Goal: Task Accomplishment & Management: Manage account settings

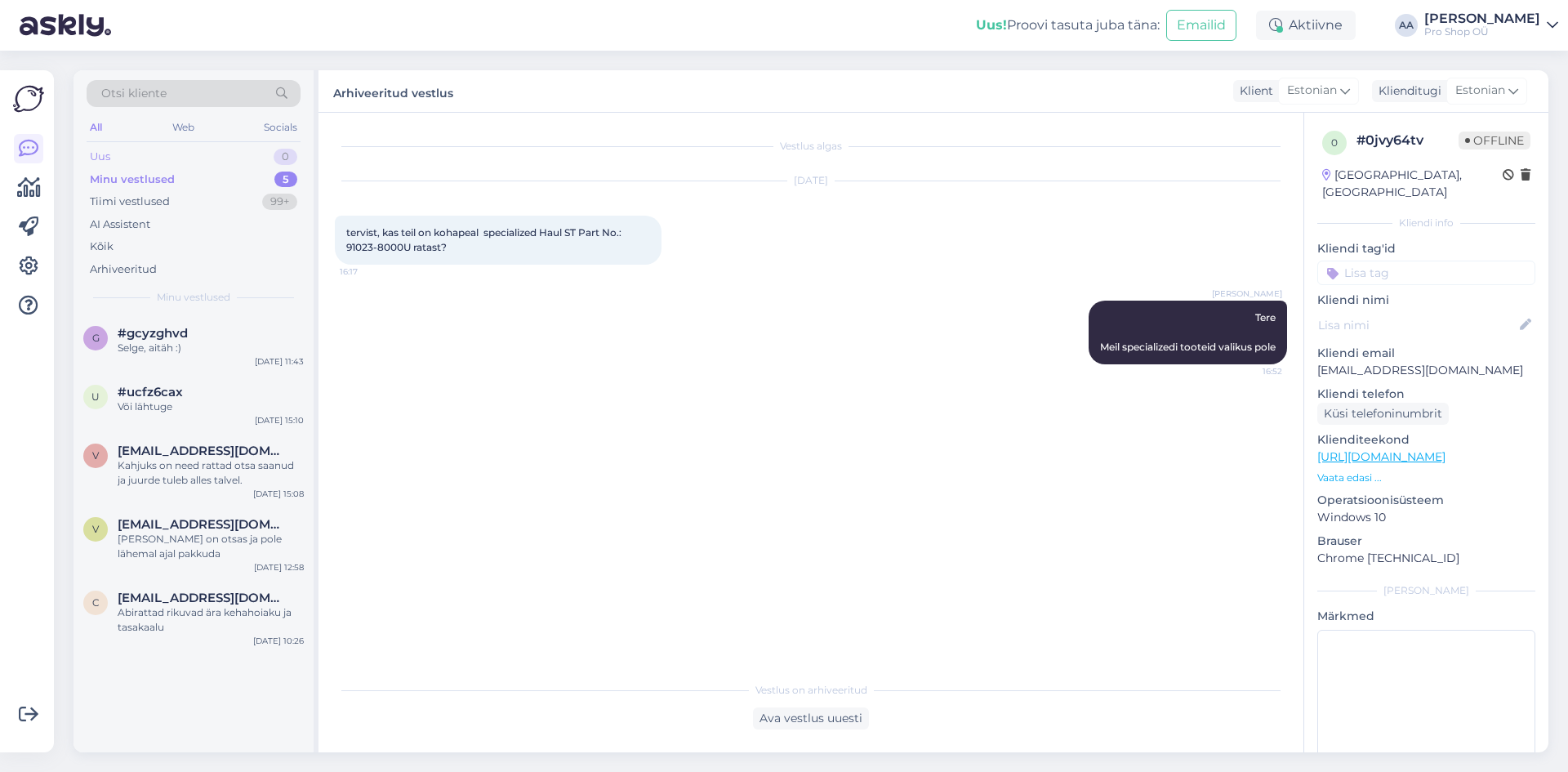
click at [127, 152] on div "Uus 0" at bounding box center [193, 157] width 214 height 23
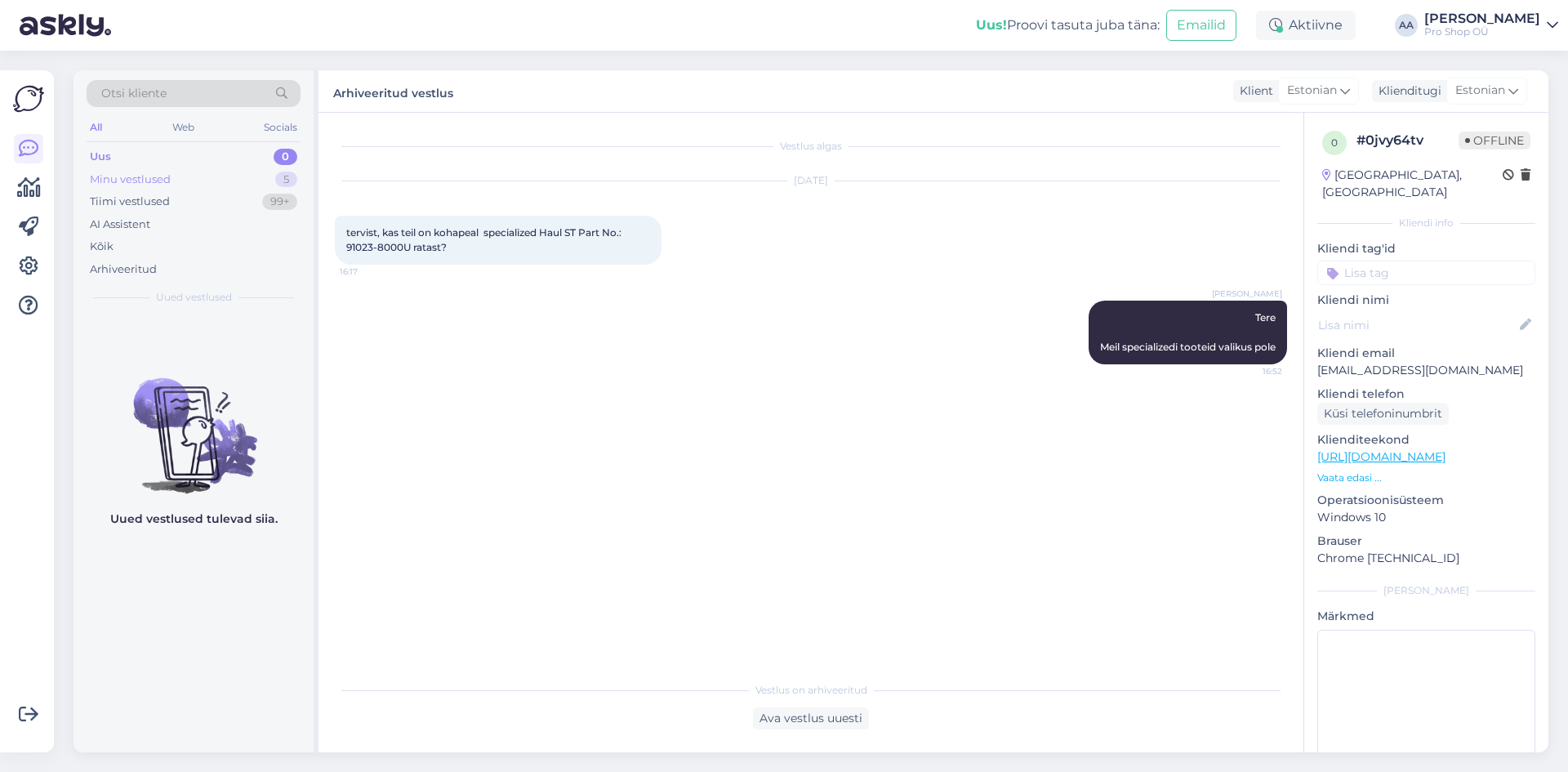
click at [121, 180] on div "Minu vestlused" at bounding box center [130, 180] width 80 height 16
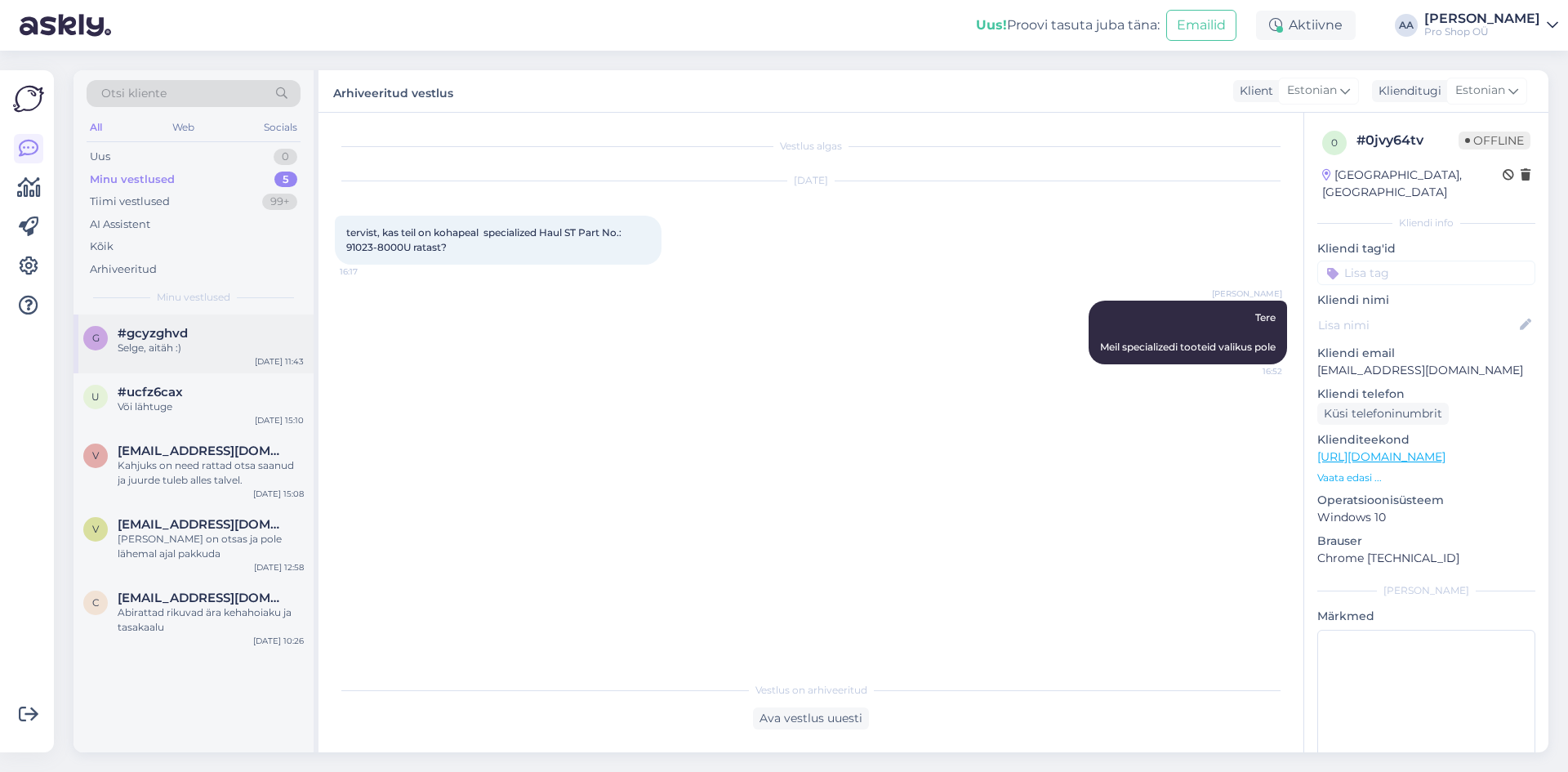
click at [162, 322] on div "g #gcyzghvd Selge, aitäh :) [DATE] 11:43" at bounding box center [194, 344] width 240 height 59
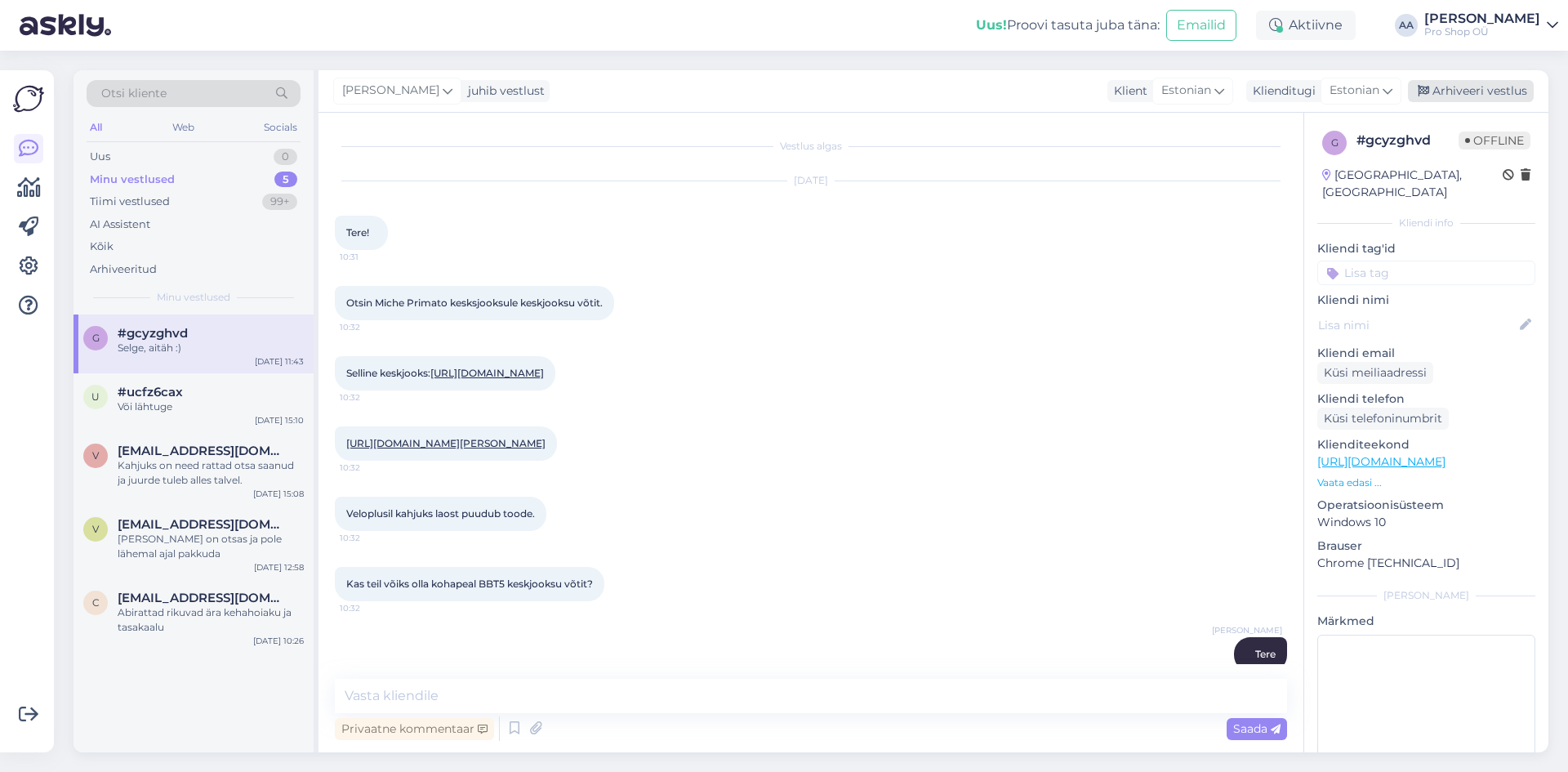
click at [1467, 86] on div "Arhiveeri vestlus" at bounding box center [1470, 90] width 126 height 22
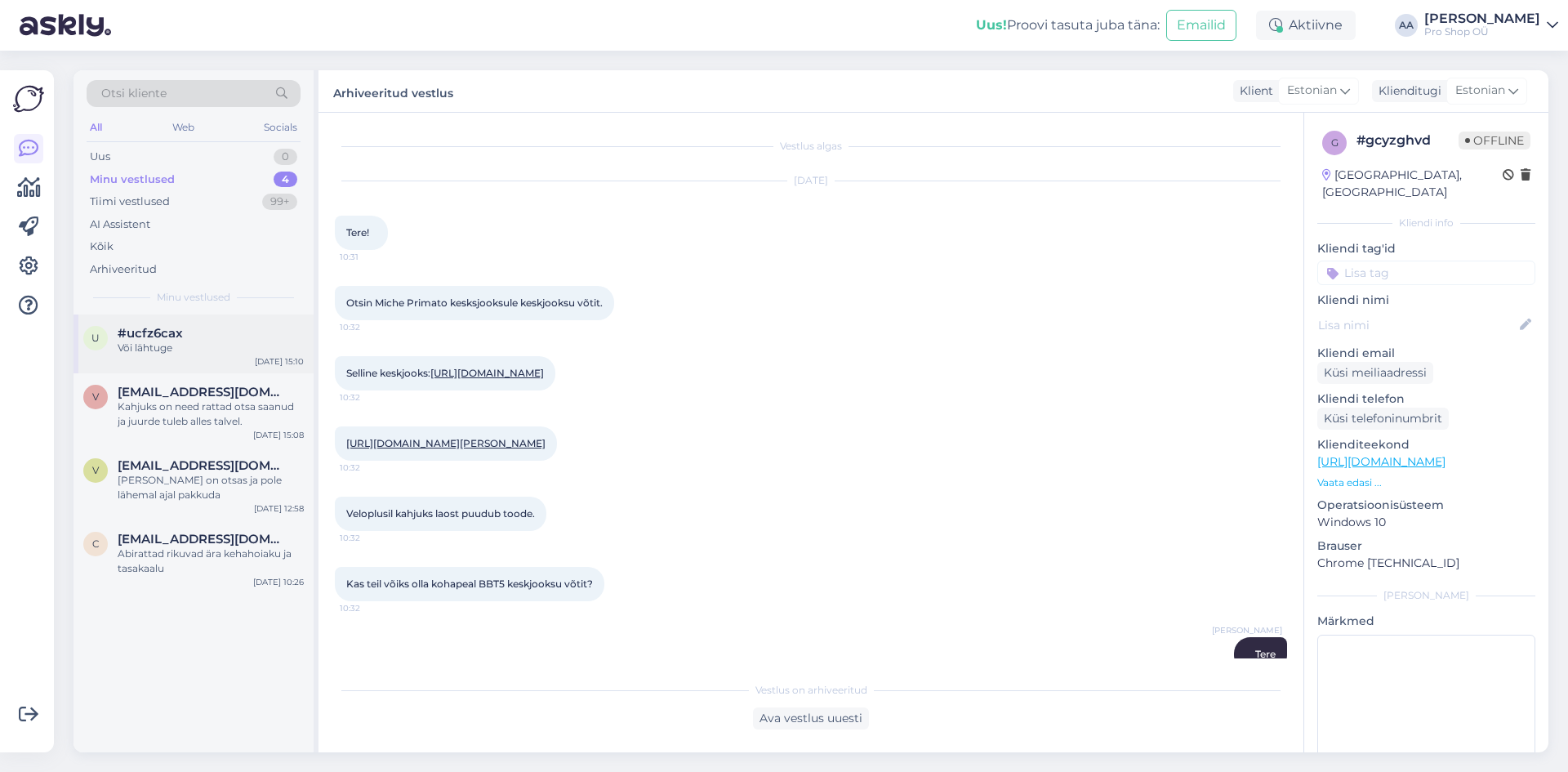
click at [140, 340] on span "#ucfz6cax" at bounding box center [150, 333] width 66 height 15
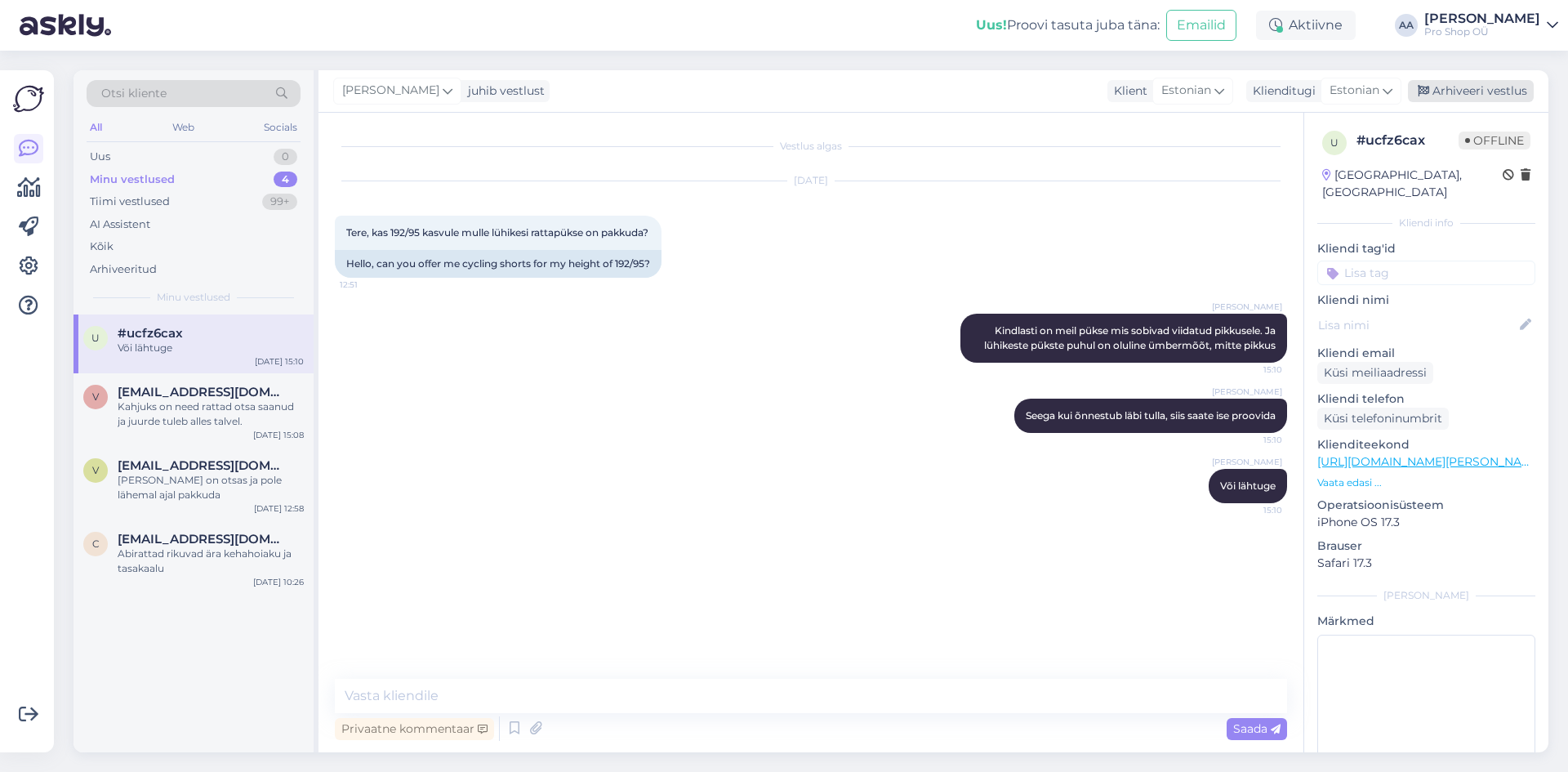
click at [1506, 89] on div "Arhiveeri vestlus" at bounding box center [1470, 90] width 126 height 22
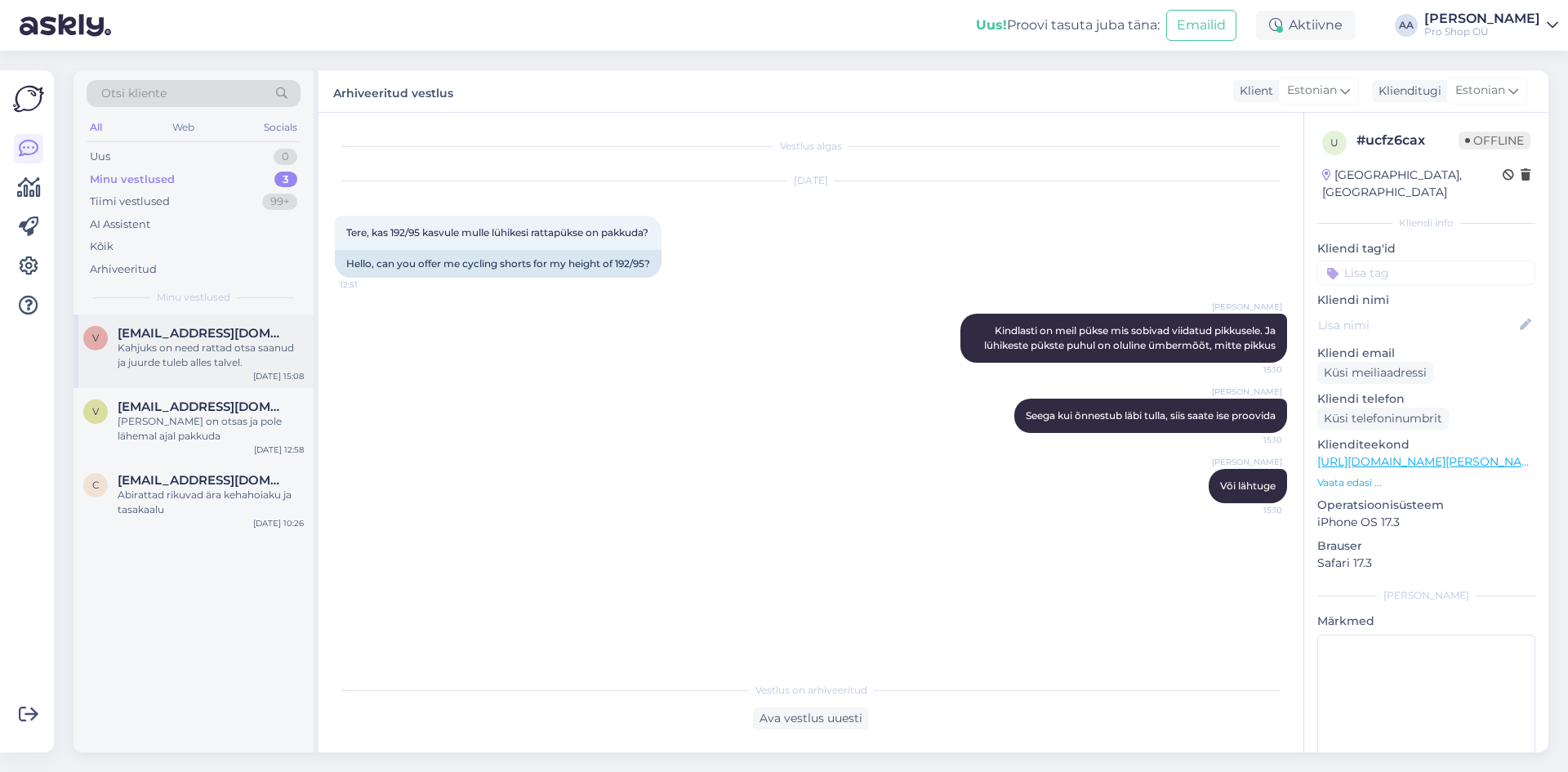
click at [149, 345] on div "Kahjuks on need rattad otsa saanud ja juurde tuleb alles talvel." at bounding box center [210, 356] width 186 height 30
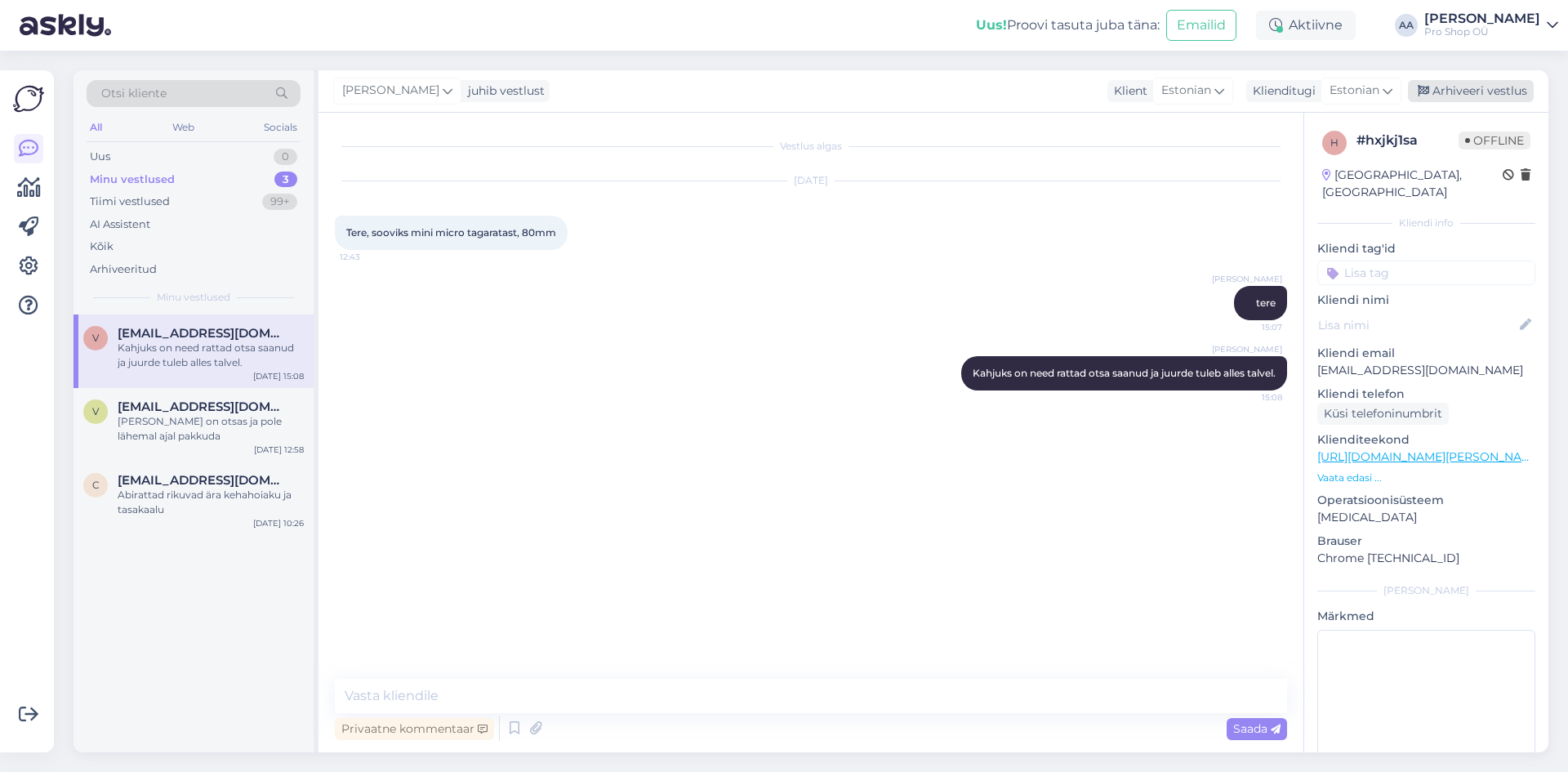
click at [1493, 86] on div "Arhiveeri vestlus" at bounding box center [1470, 90] width 126 height 22
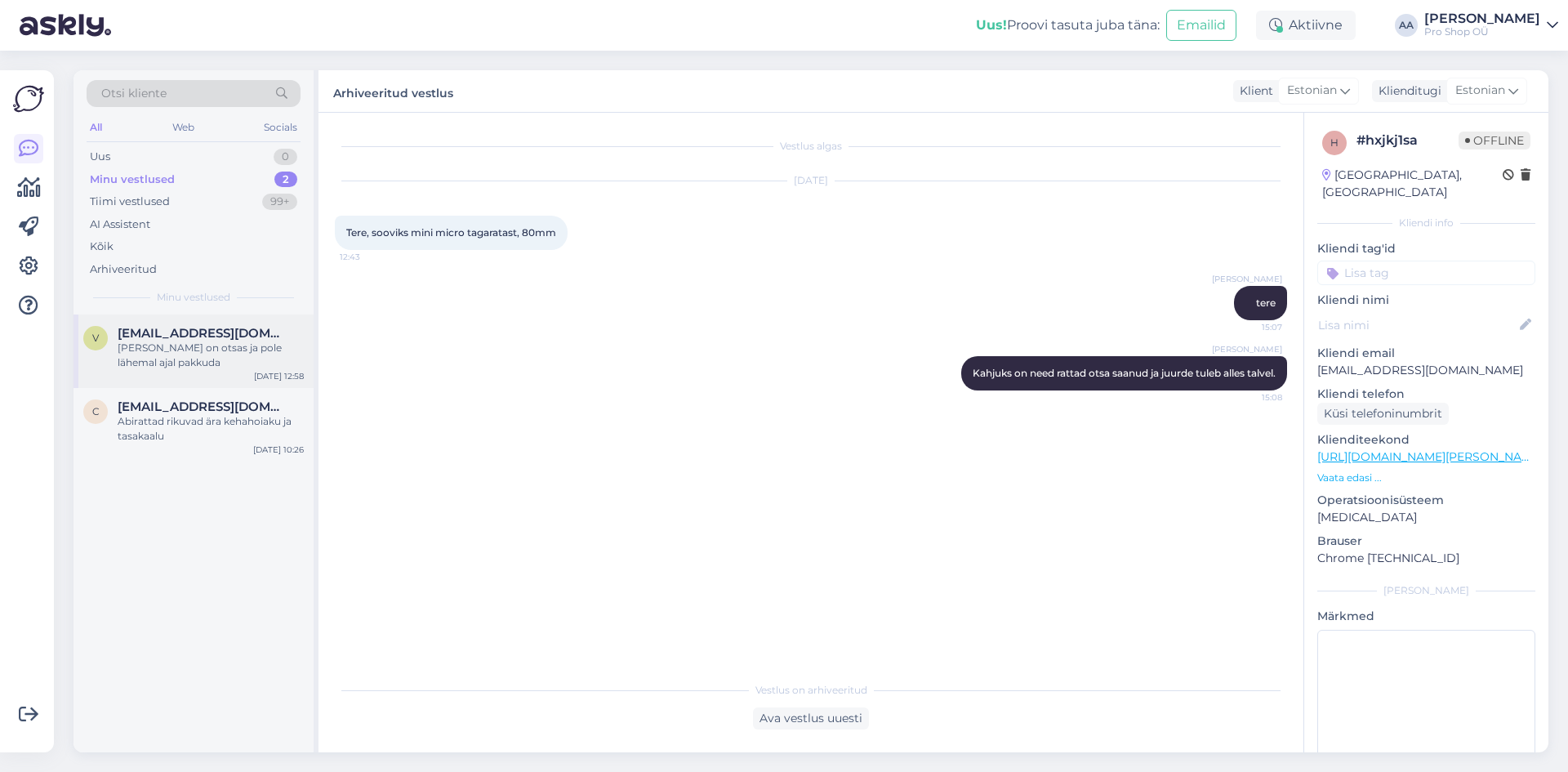
click at [196, 340] on span "[EMAIL_ADDRESS][DOMAIN_NAME]" at bounding box center [202, 333] width 170 height 15
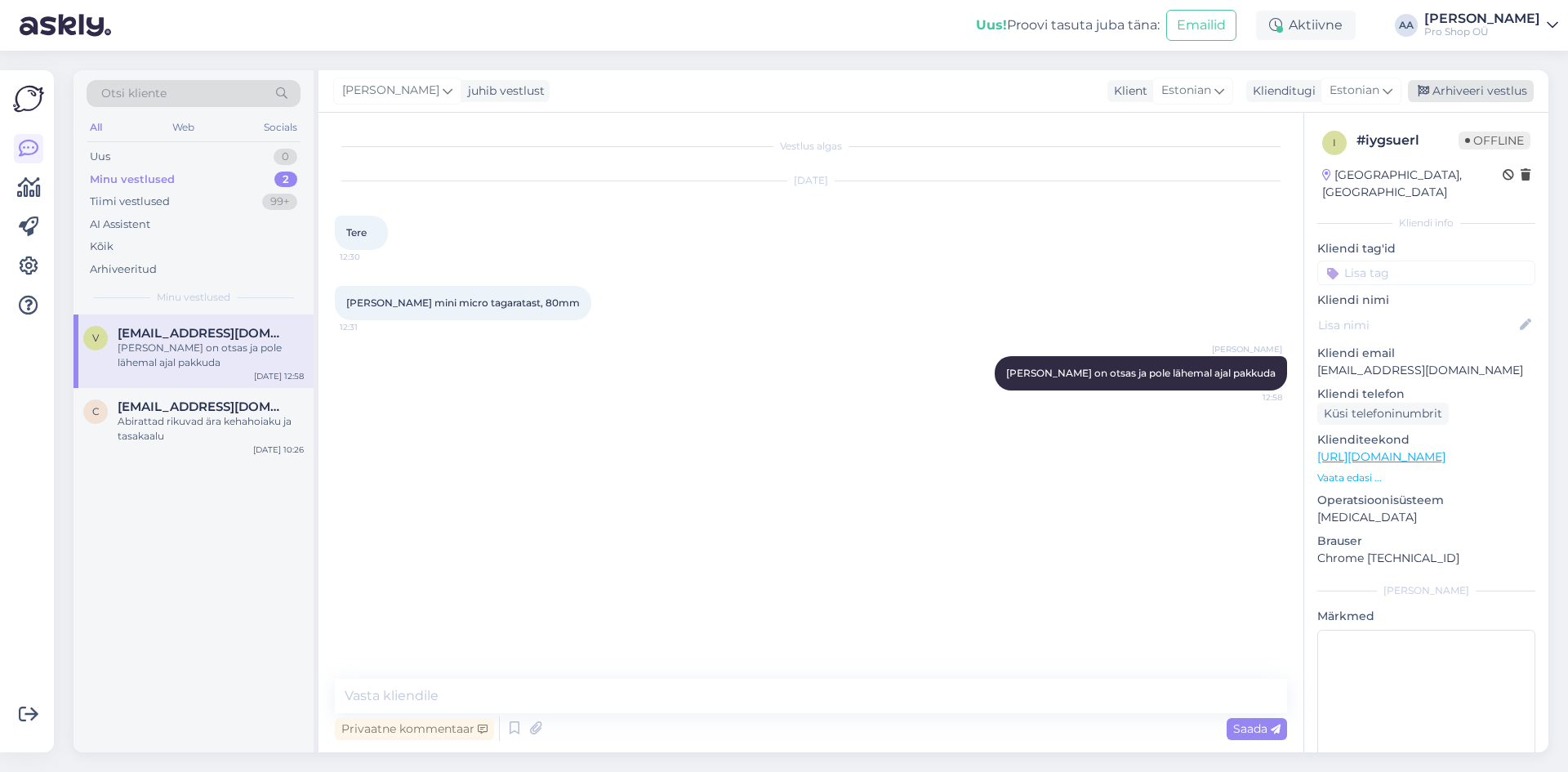
click at [1483, 87] on div "Arhiveeri vestlus" at bounding box center [1470, 90] width 126 height 22
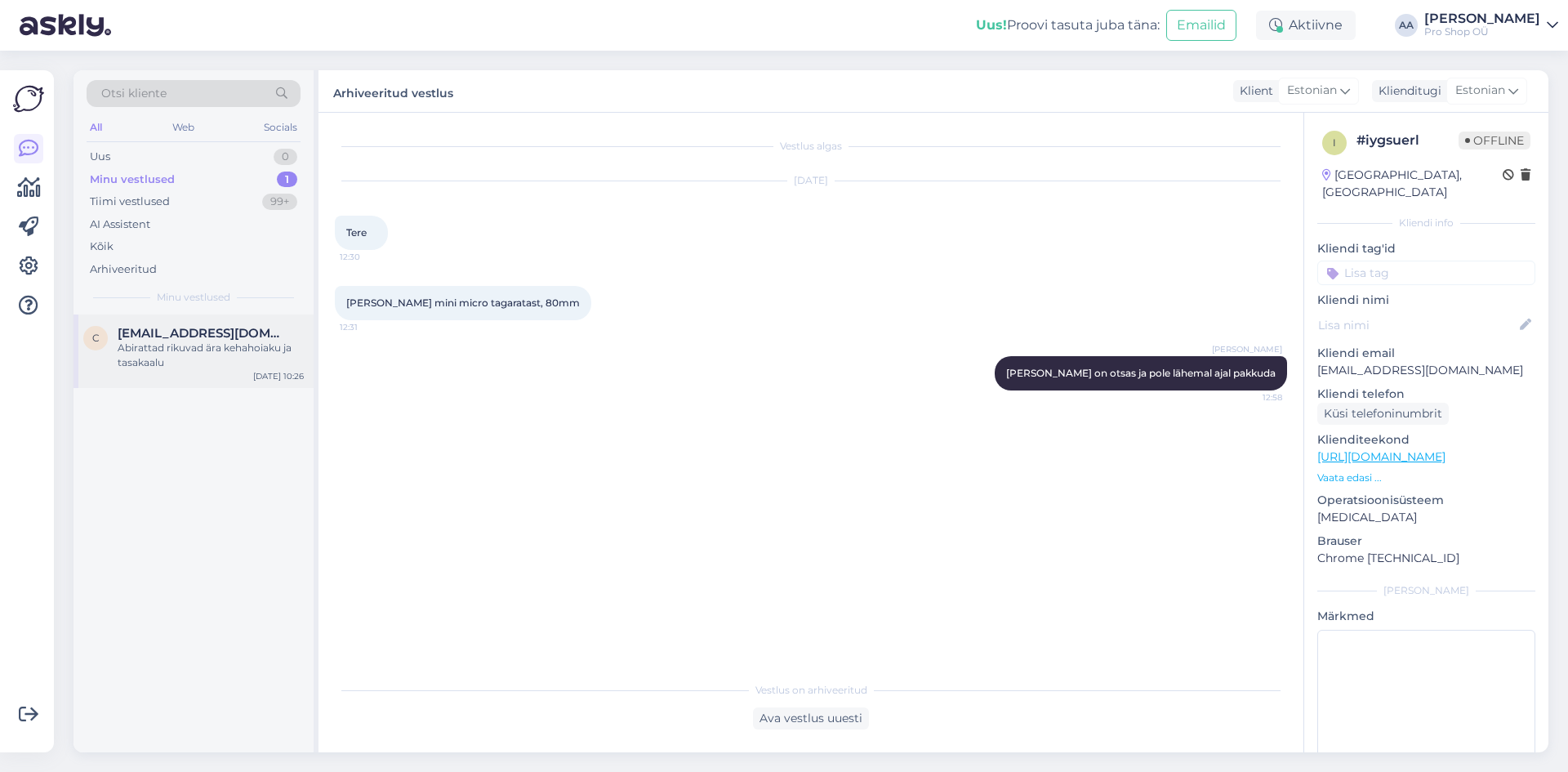
click at [195, 335] on span "[EMAIL_ADDRESS][DOMAIN_NAME]" at bounding box center [202, 333] width 170 height 15
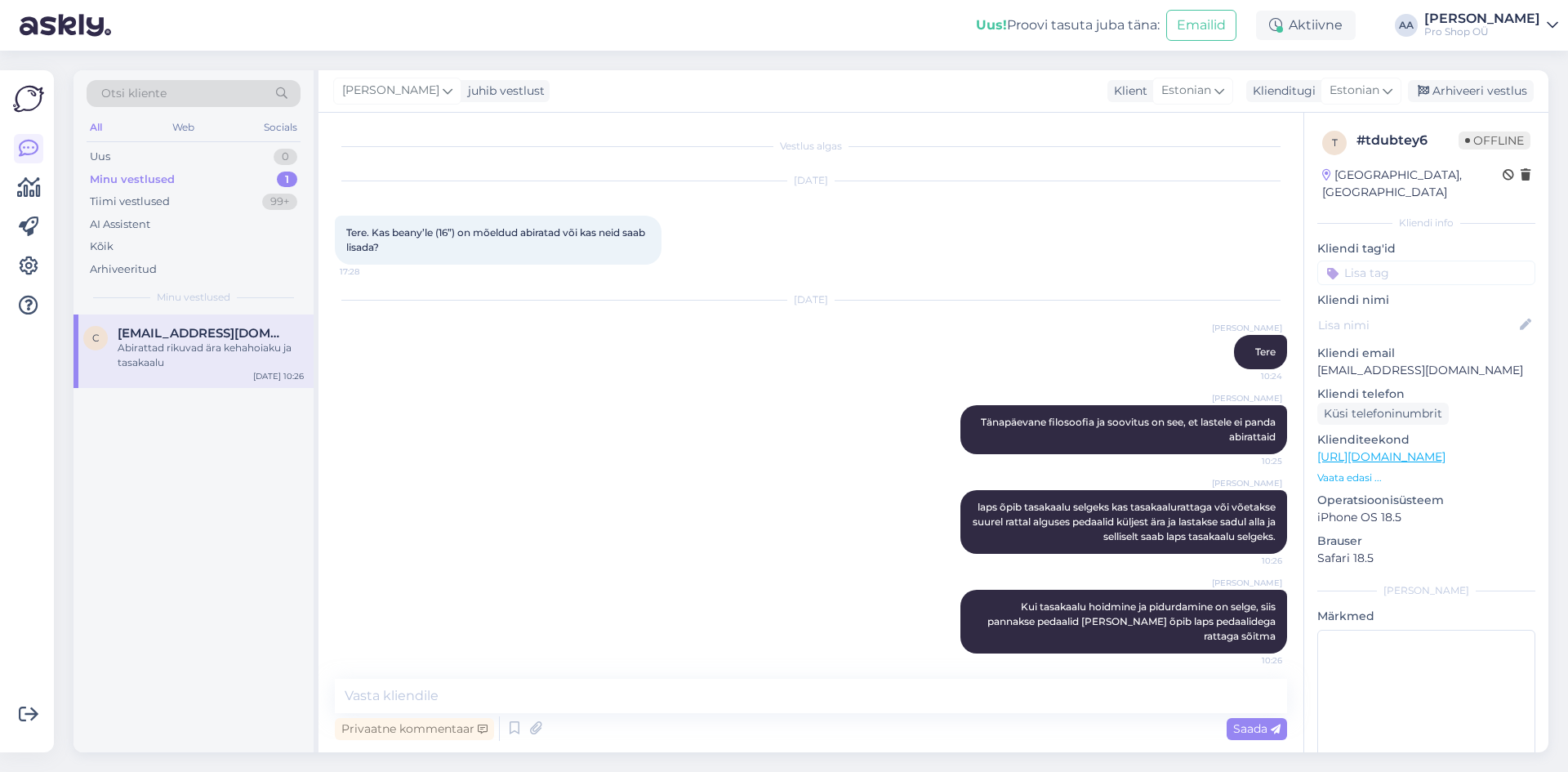
scroll to position [77, 0]
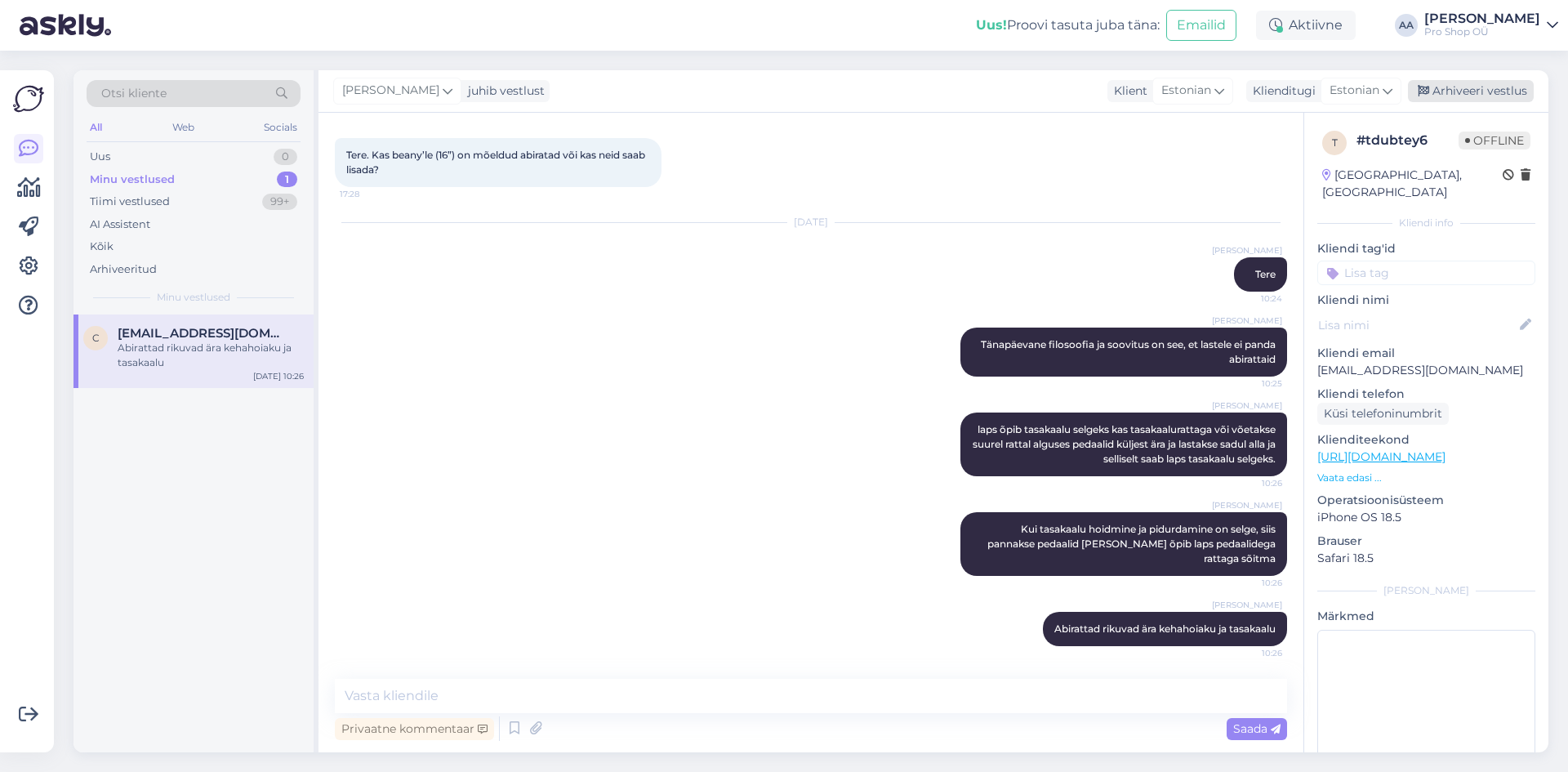
click at [1442, 91] on div "Arhiveeri vestlus" at bounding box center [1470, 90] width 126 height 22
